Goal: Task Accomplishment & Management: Use online tool/utility

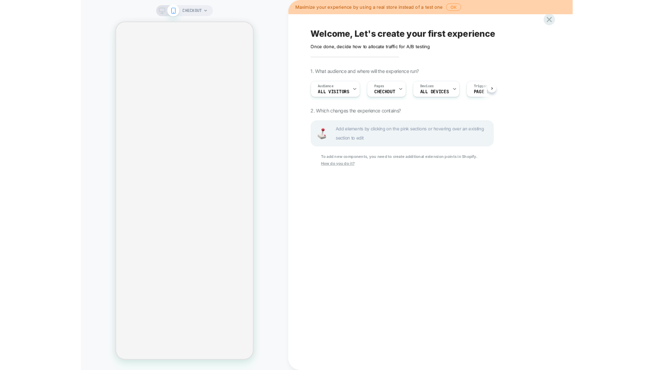
scroll to position [0, 0]
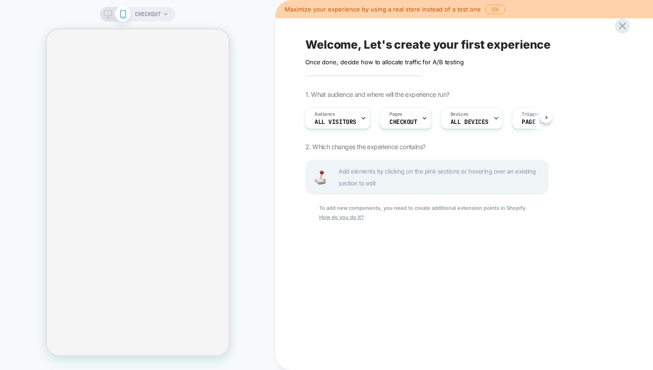
click at [429, 172] on span "Add elements by clicking on the pink sections or hovering over an existing sect…" at bounding box center [440, 177] width 205 height 24
click at [364, 214] on u "How do you do it?" at bounding box center [341, 217] width 45 height 6
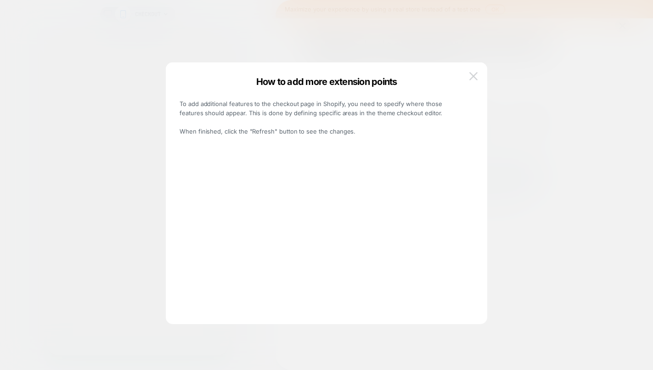
click at [476, 78] on img at bounding box center [473, 76] width 8 height 8
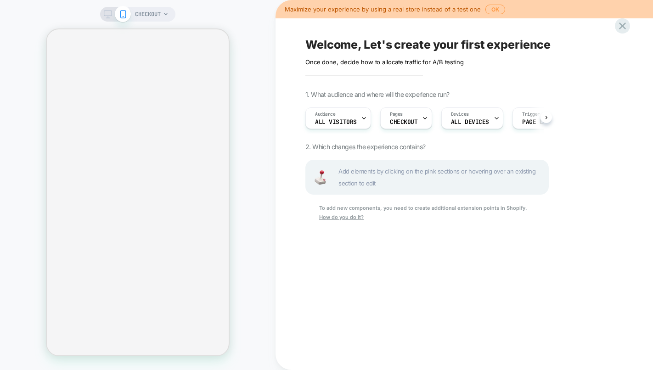
scroll to position [0, 0]
click at [413, 109] on div "Pages CHECKOUT" at bounding box center [403, 118] width 46 height 21
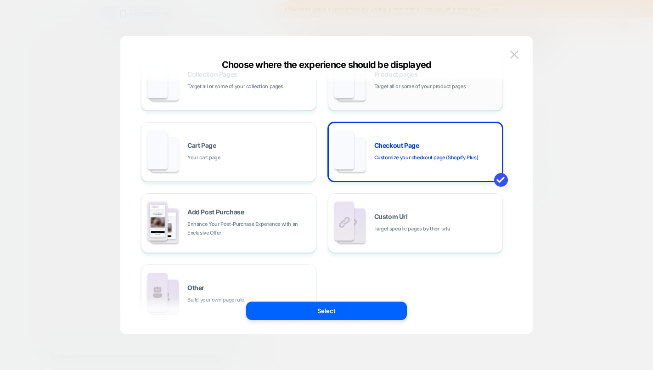
scroll to position [104, 0]
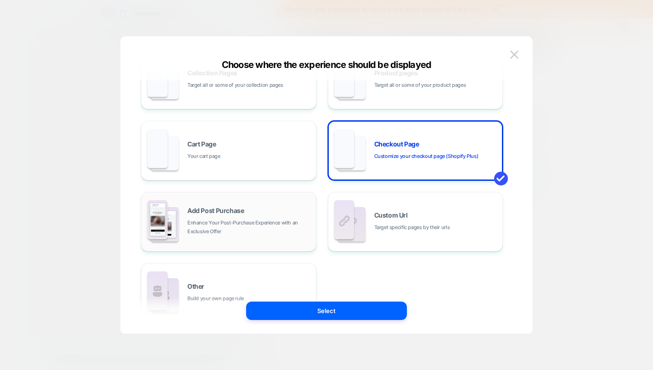
click at [286, 219] on span "Enhance Your Post-Purchase Experience with an Exclusive Offer" at bounding box center [249, 226] width 124 height 17
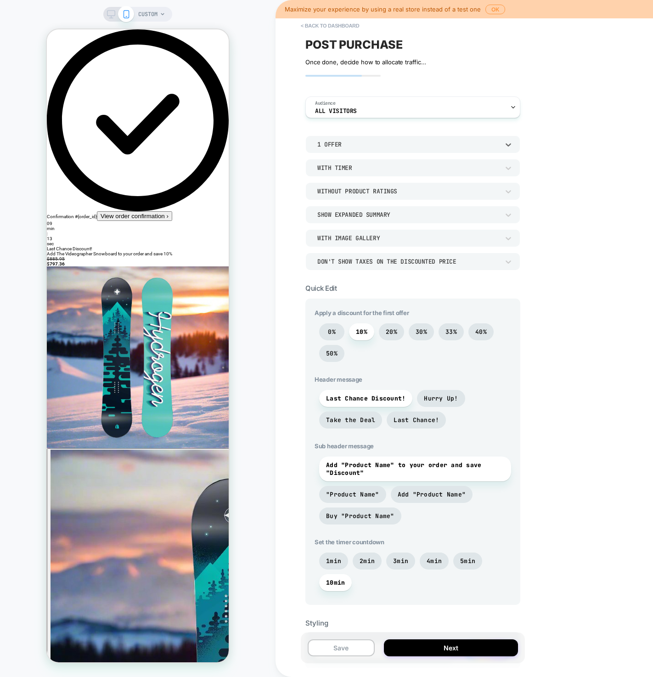
click at [342, 145] on div "1 Offer" at bounding box center [408, 144] width 182 height 8
click at [347, 144] on div at bounding box center [326, 338] width 653 height 677
click at [323, 28] on button "< back to dashboard" at bounding box center [329, 25] width 67 height 15
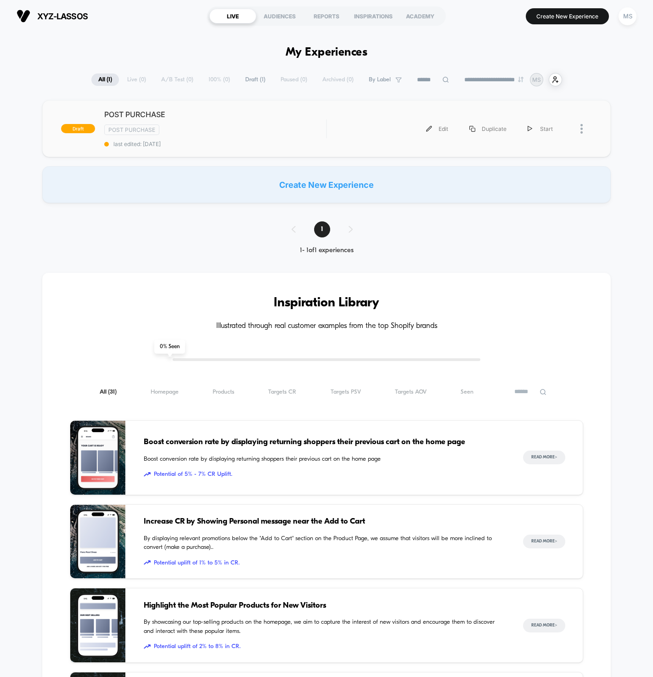
click at [583, 127] on div at bounding box center [585, 128] width 11 height 21
click at [537, 98] on div "Edit" at bounding box center [534, 97] width 83 height 21
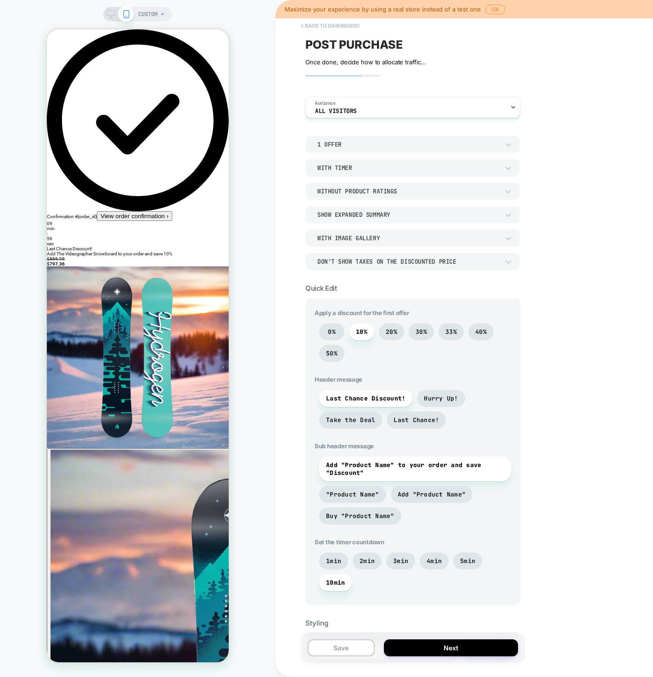
click at [324, 25] on button "< back to dashboard" at bounding box center [329, 25] width 67 height 15
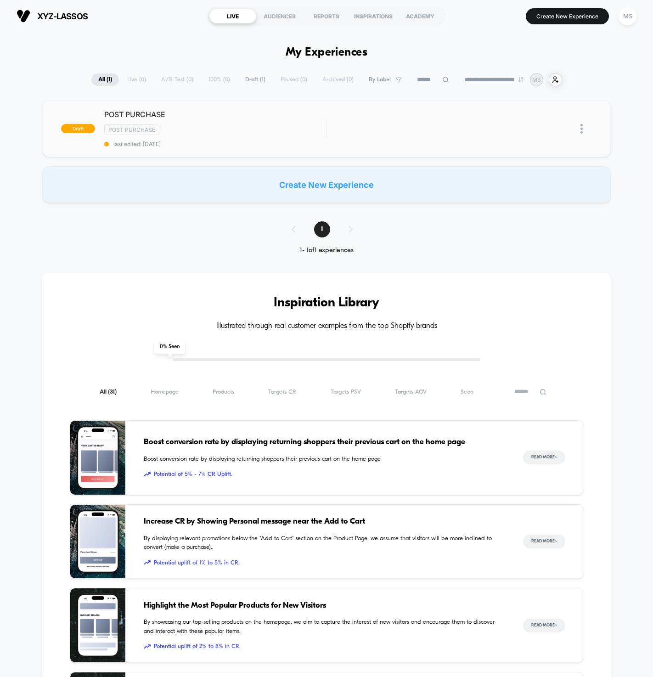
click at [582, 132] on img at bounding box center [581, 129] width 2 height 10
click at [525, 97] on div "Edit" at bounding box center [534, 97] width 83 height 21
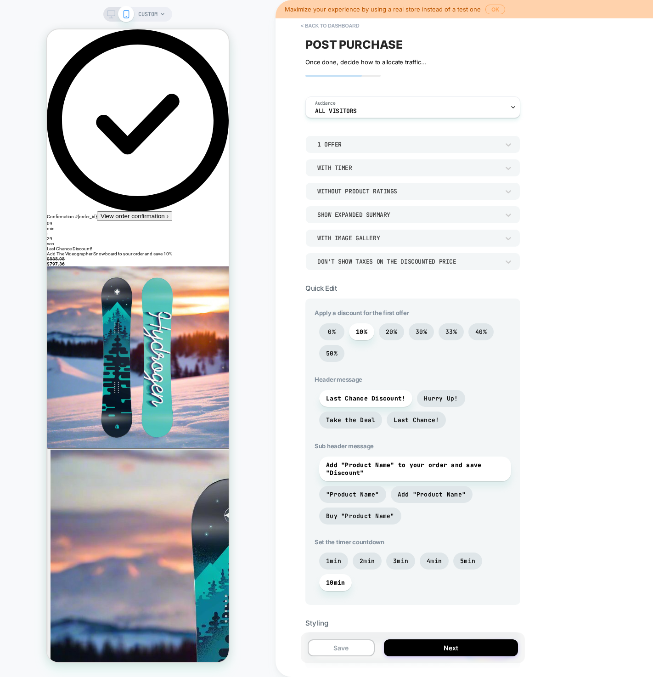
click at [500, 6] on button "OK" at bounding box center [495, 10] width 20 height 10
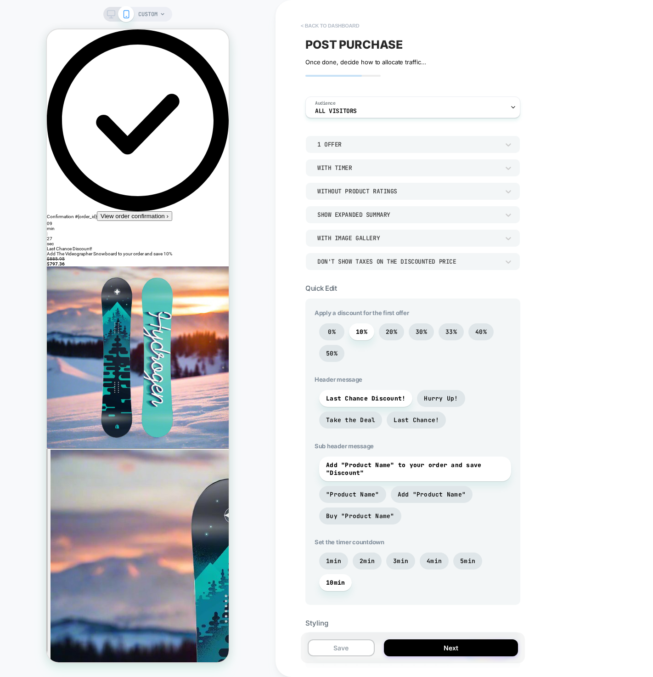
click at [346, 23] on button "< back to dashboard" at bounding box center [329, 25] width 67 height 15
